Goal: Check status: Check status

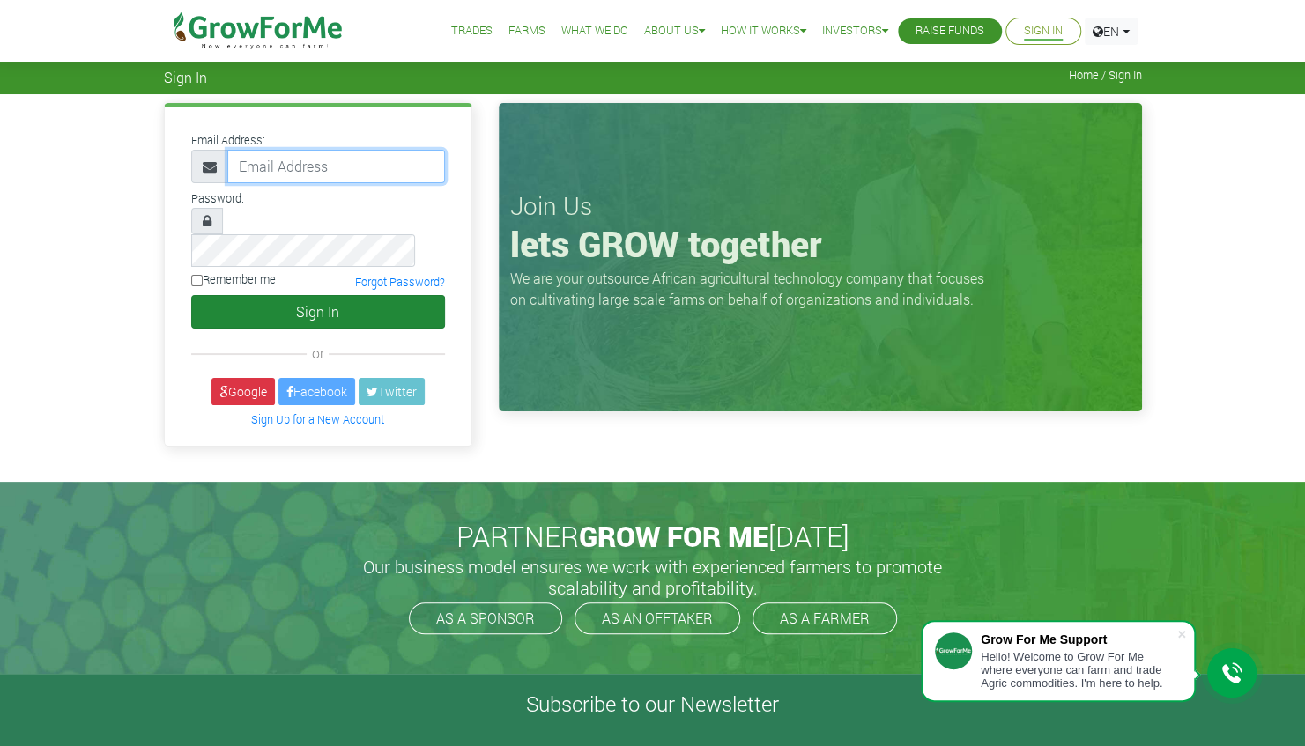
type input "linda@growforme.com"
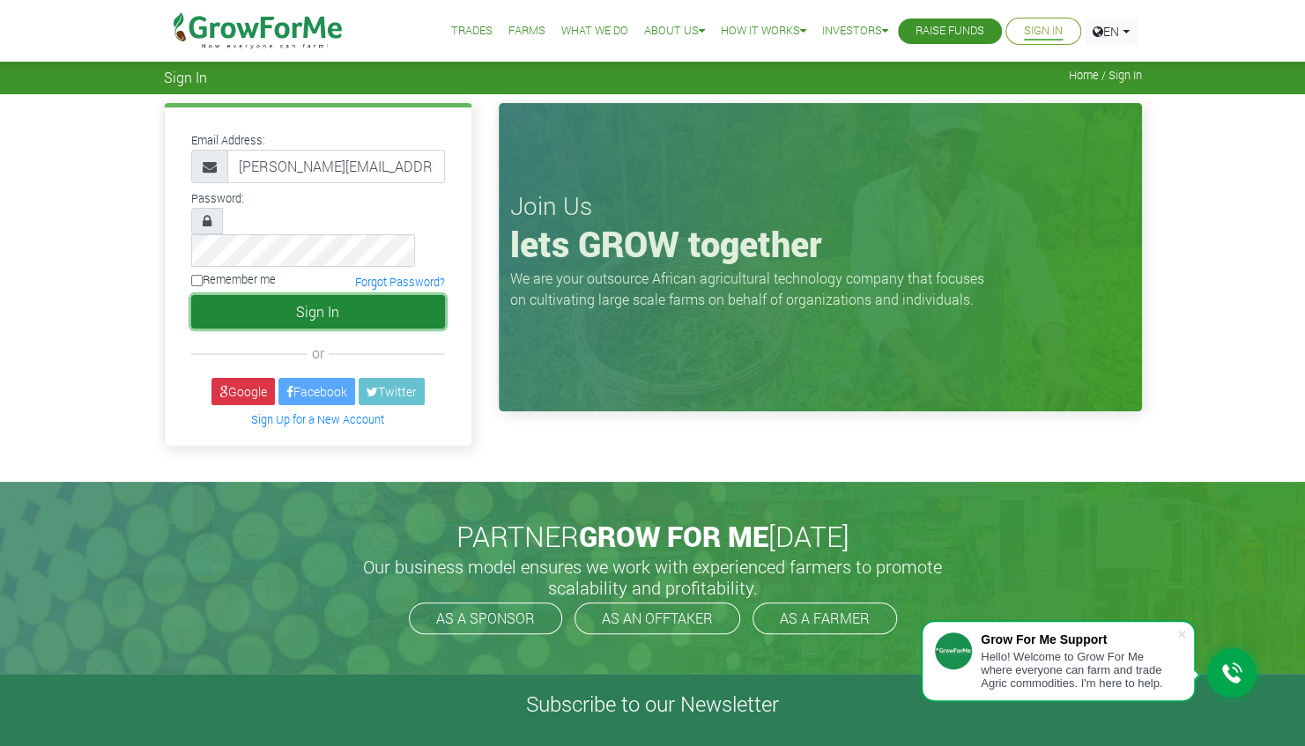
click at [294, 295] on button "Sign In" at bounding box center [318, 311] width 254 height 33
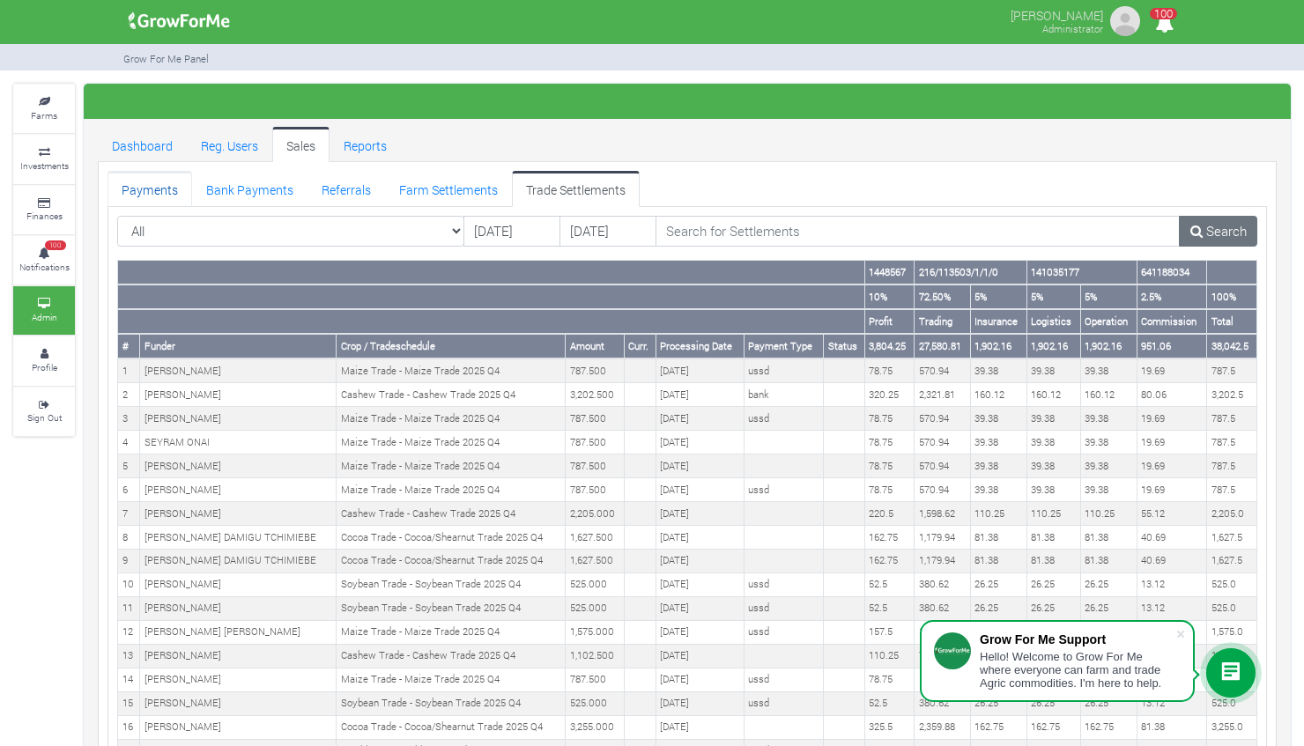
click at [167, 189] on link "Payments" at bounding box center [149, 188] width 85 height 35
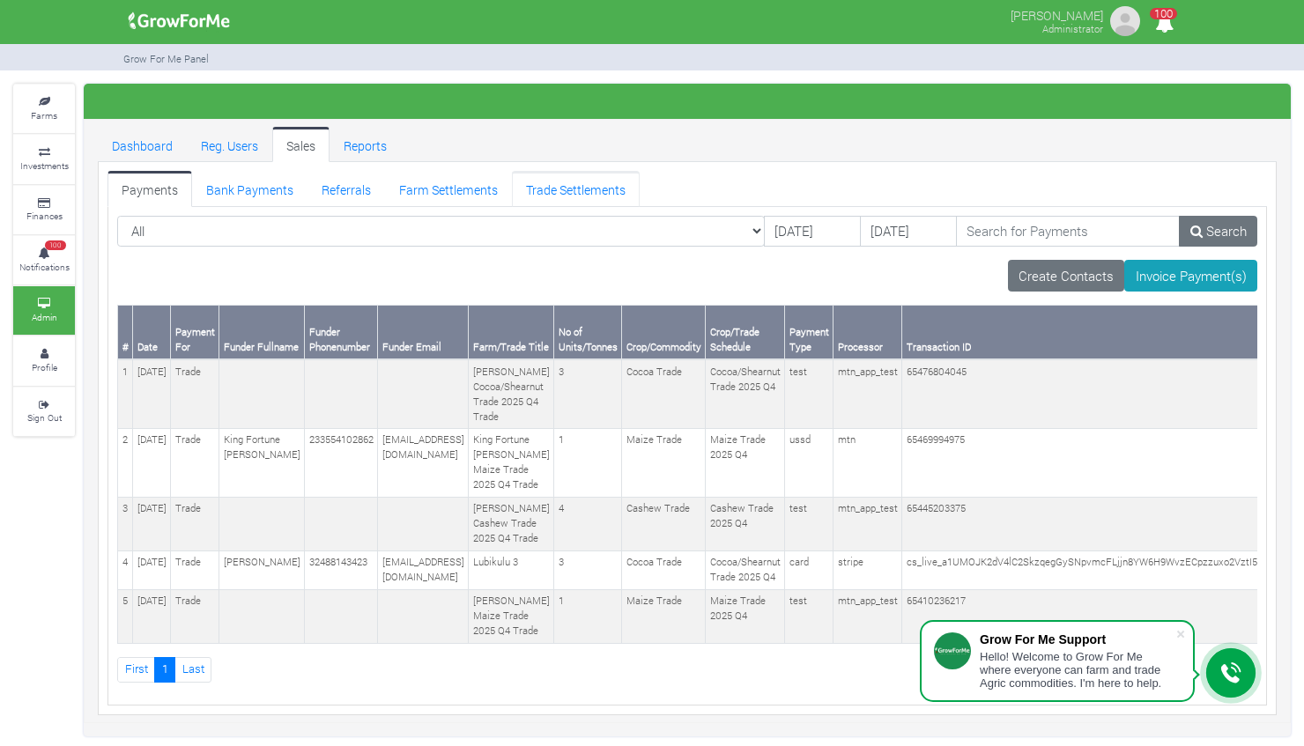
click at [540, 192] on link "Trade Settlements" at bounding box center [576, 188] width 128 height 35
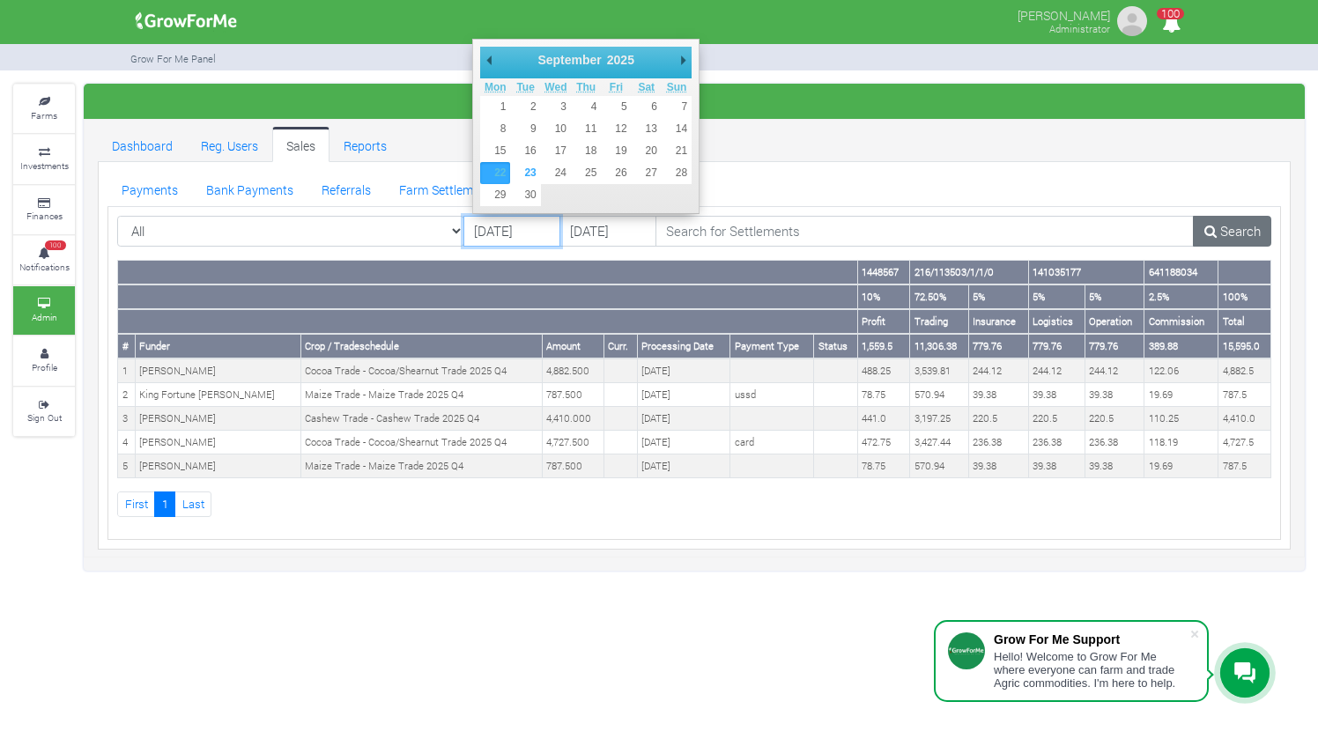
click at [490, 233] on input "22/09/2025" at bounding box center [511, 232] width 97 height 32
type input "[DATE]"
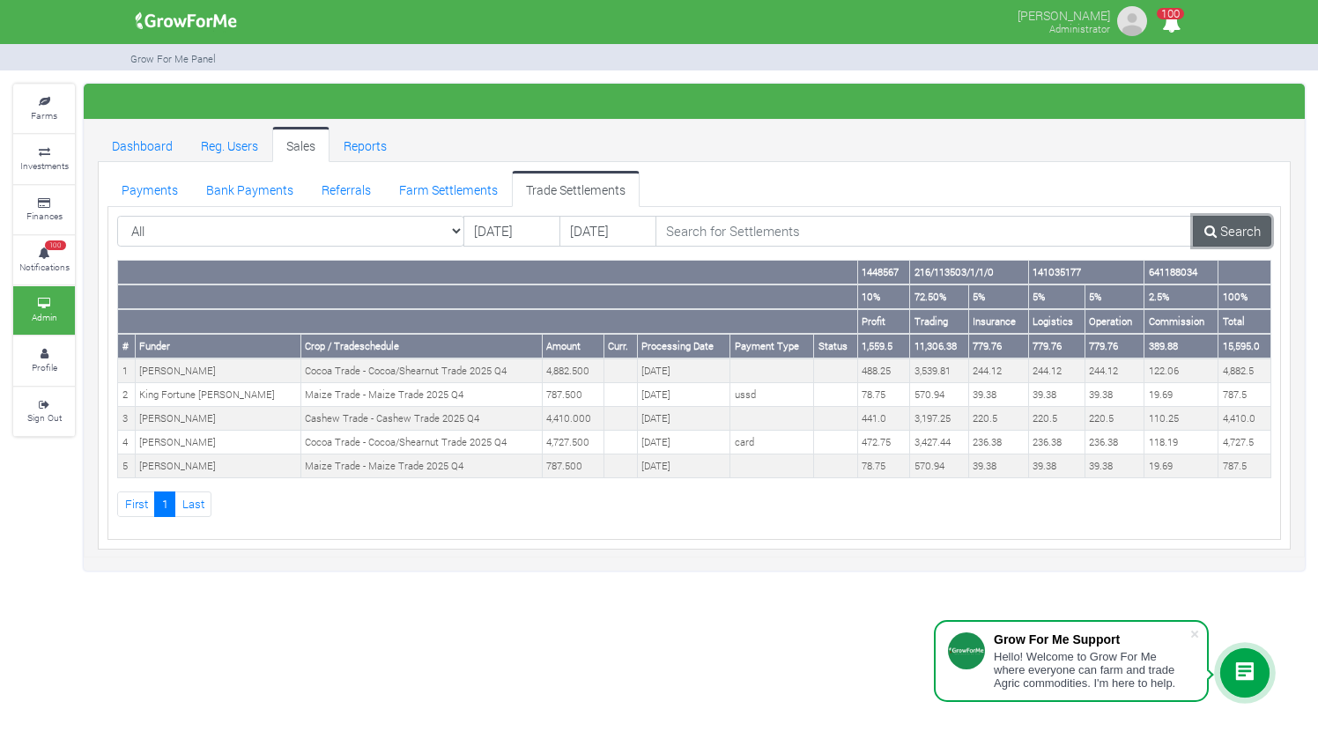
click at [1248, 219] on link "Search" at bounding box center [1232, 232] width 78 height 32
